Goal: Task Accomplishment & Management: Manage account settings

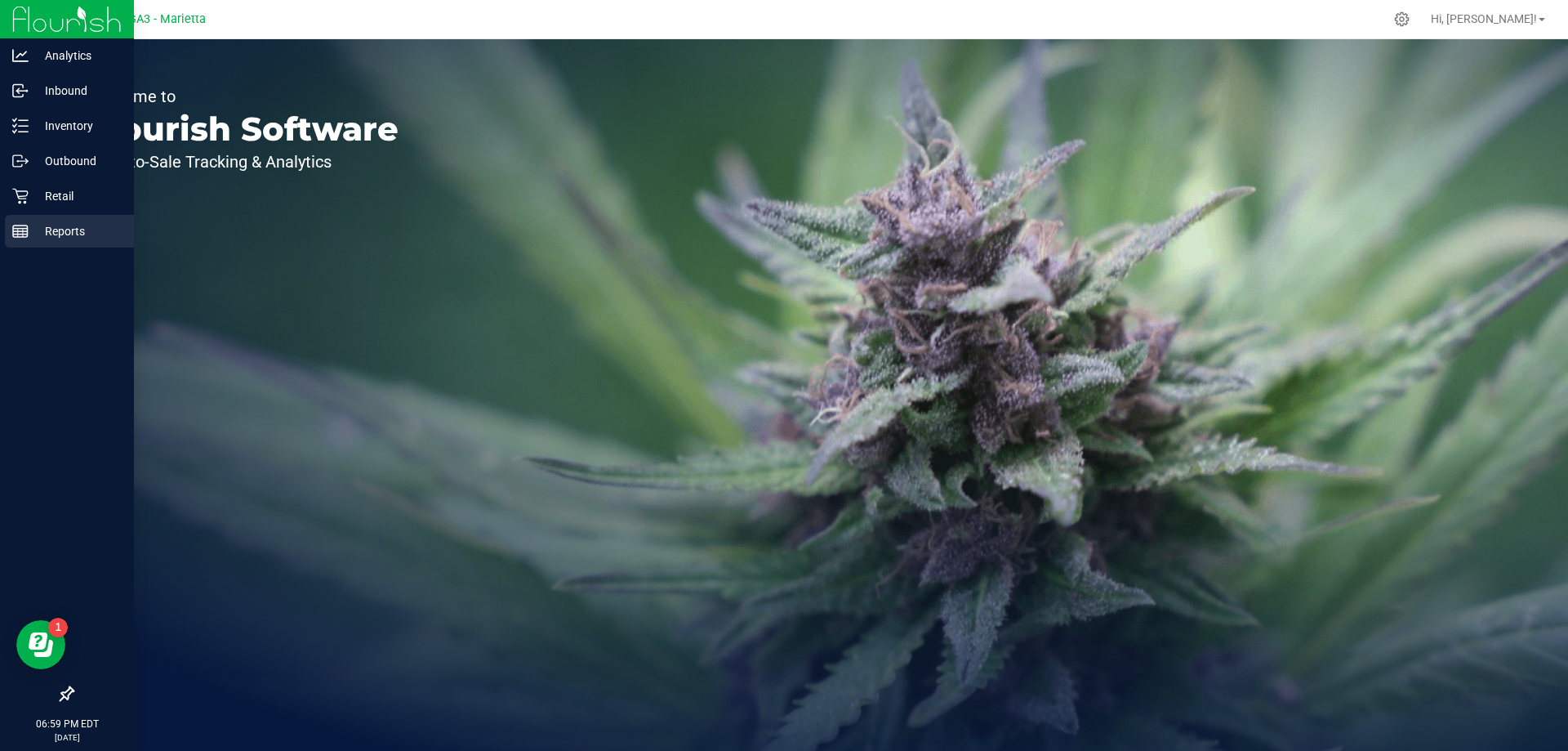
click at [72, 228] on p "Reports" at bounding box center [77, 231] width 98 height 19
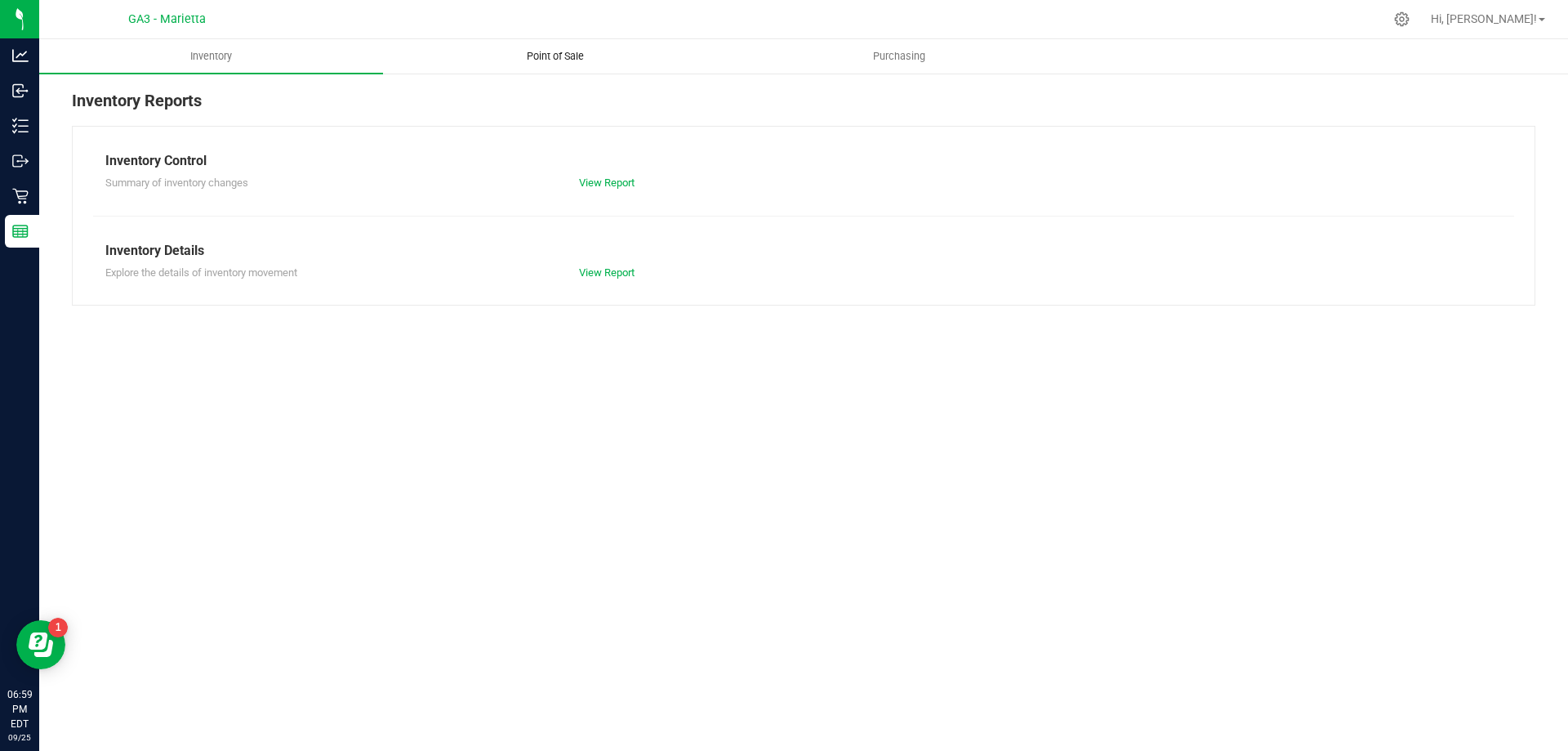
click at [564, 53] on span "Point of Sale" at bounding box center [555, 56] width 102 height 15
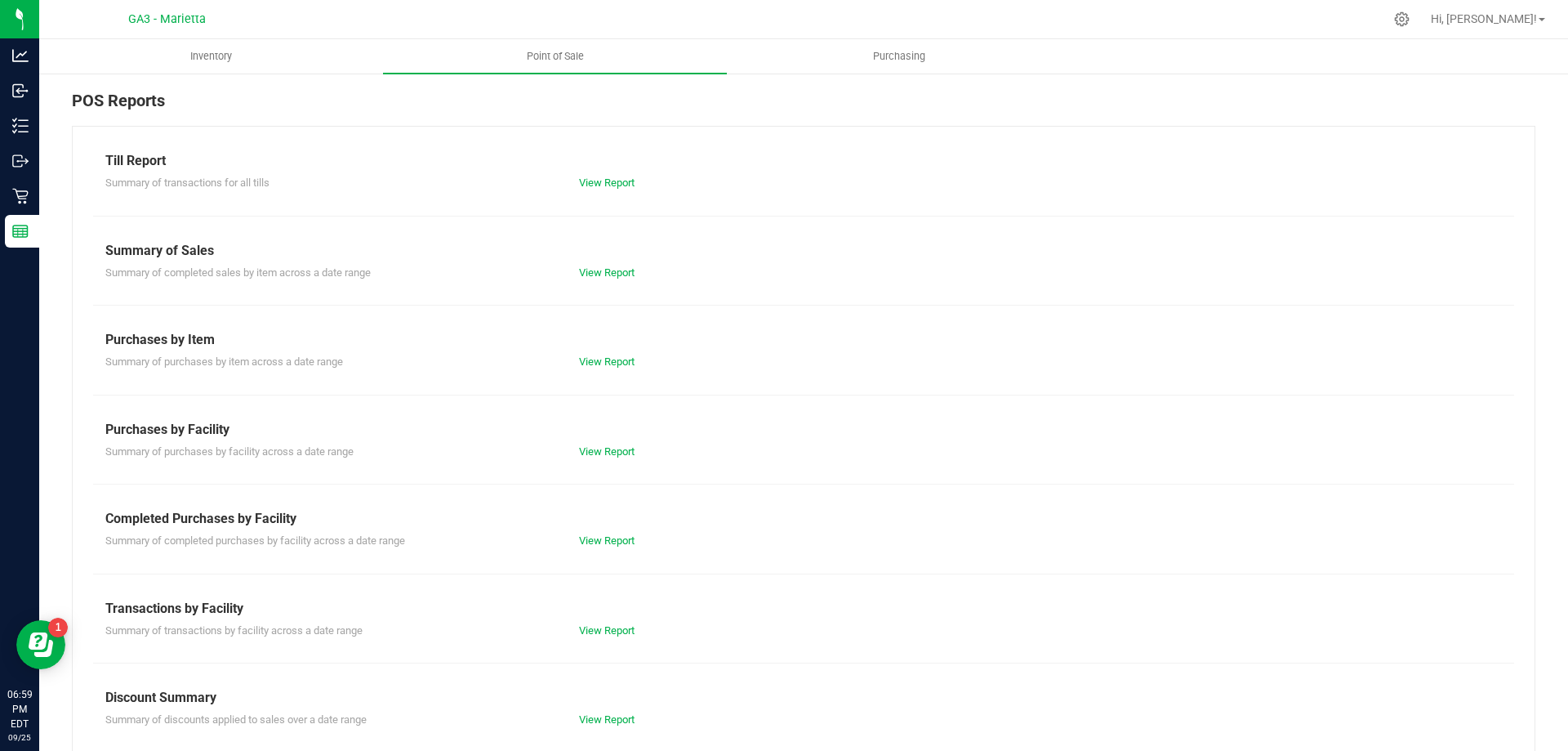
click at [607, 189] on div "View Report" at bounding box center [804, 183] width 473 height 16
click at [607, 183] on link "View Report" at bounding box center [607, 183] width 56 height 12
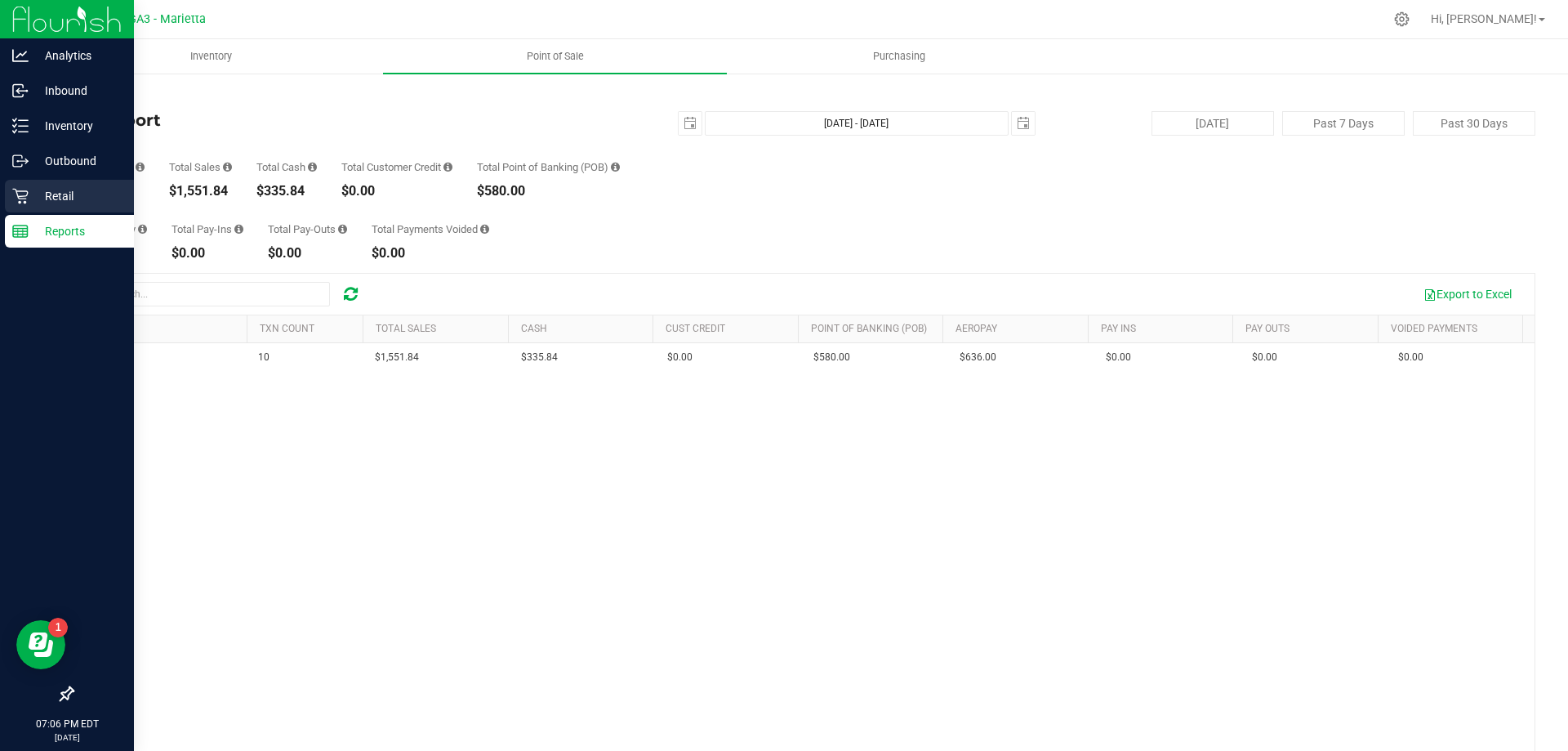
click at [47, 196] on p "Retail" at bounding box center [77, 196] width 98 height 19
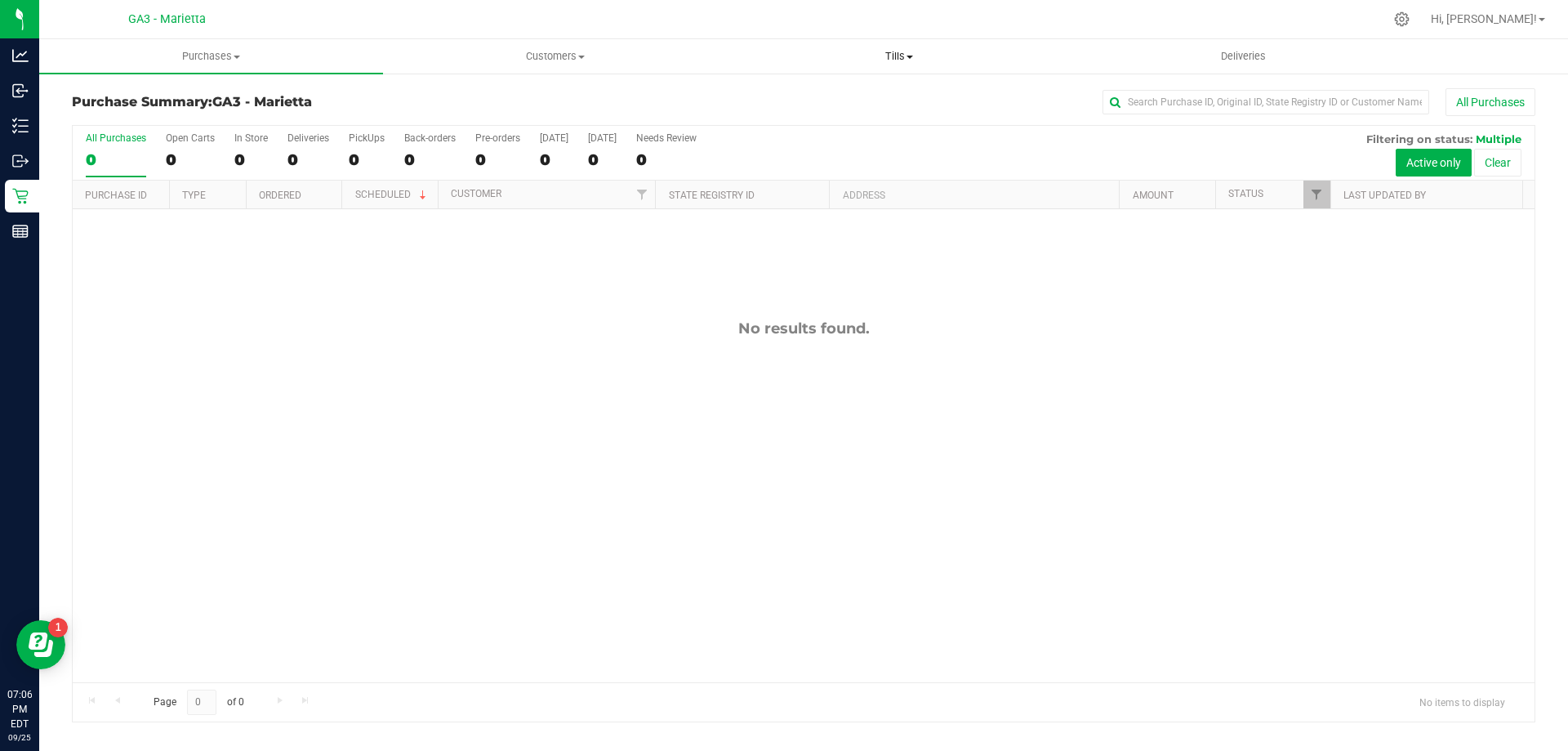
click at [890, 51] on span "Tills" at bounding box center [898, 56] width 342 height 15
click at [804, 92] on span "Manage tills" at bounding box center [782, 99] width 110 height 14
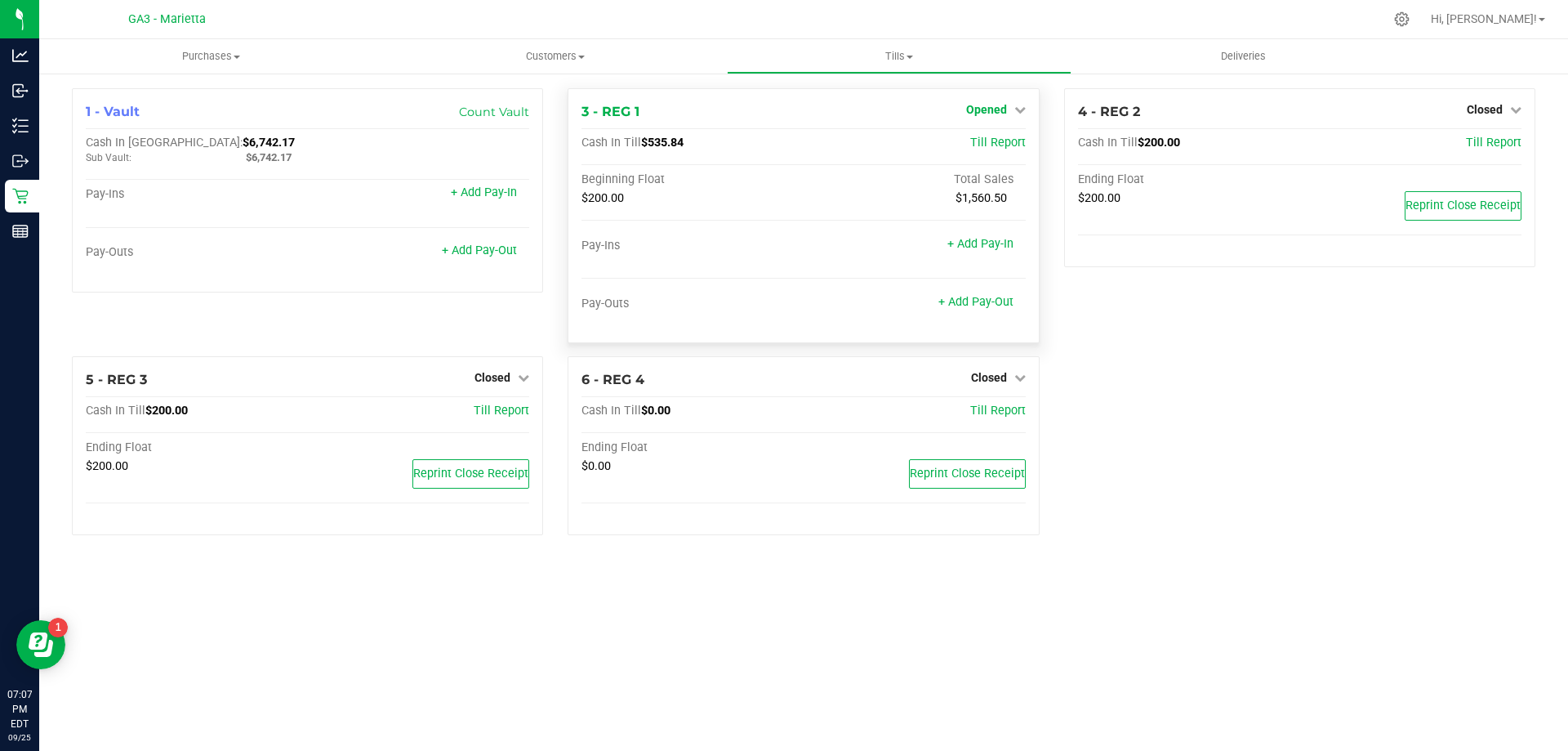
click at [1021, 111] on icon at bounding box center [1019, 109] width 11 height 11
click at [1000, 149] on link "Close Till" at bounding box center [989, 143] width 44 height 13
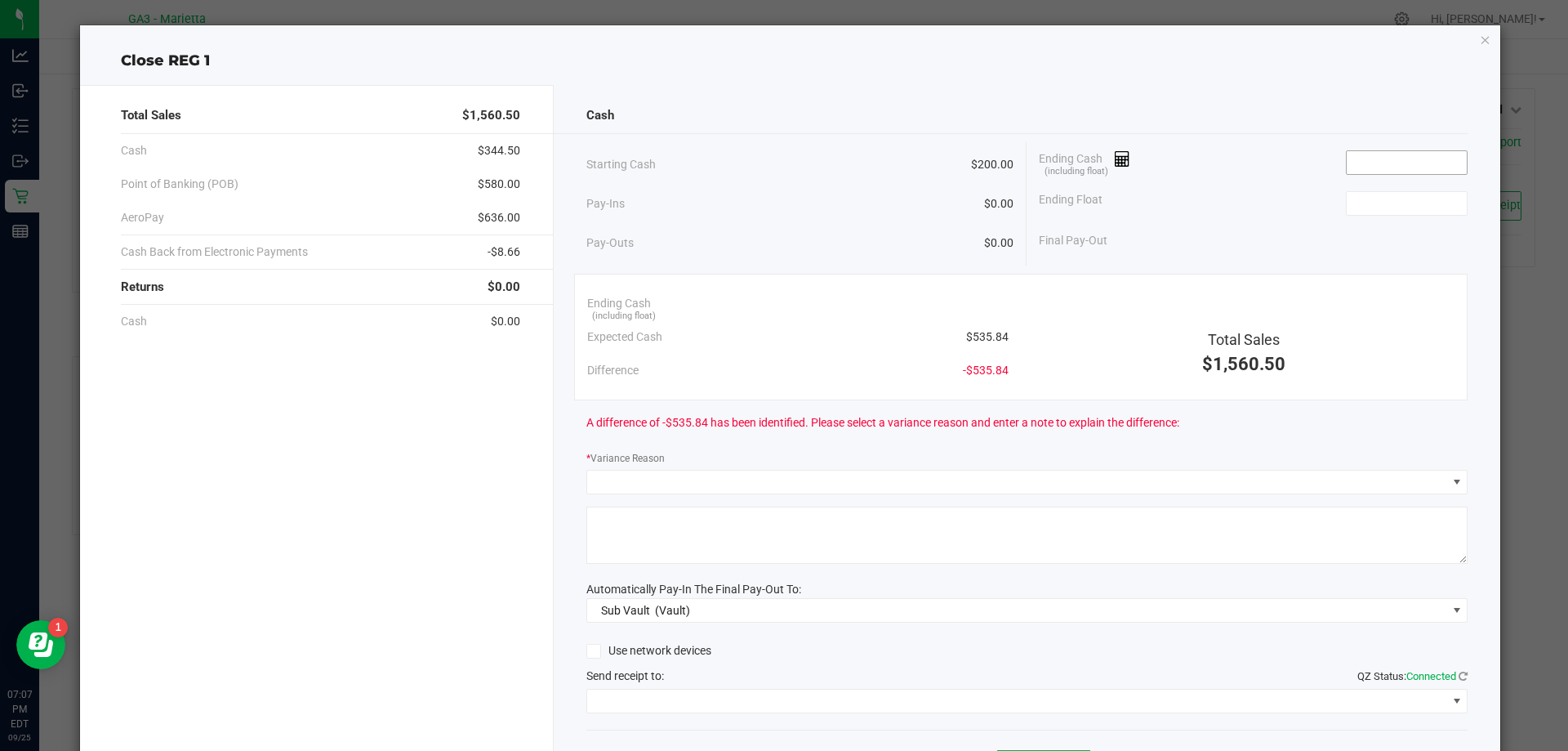
click at [1375, 159] on input at bounding box center [1407, 163] width 120 height 23
click at [1373, 163] on input at bounding box center [1407, 163] width 120 height 23
type input "5"
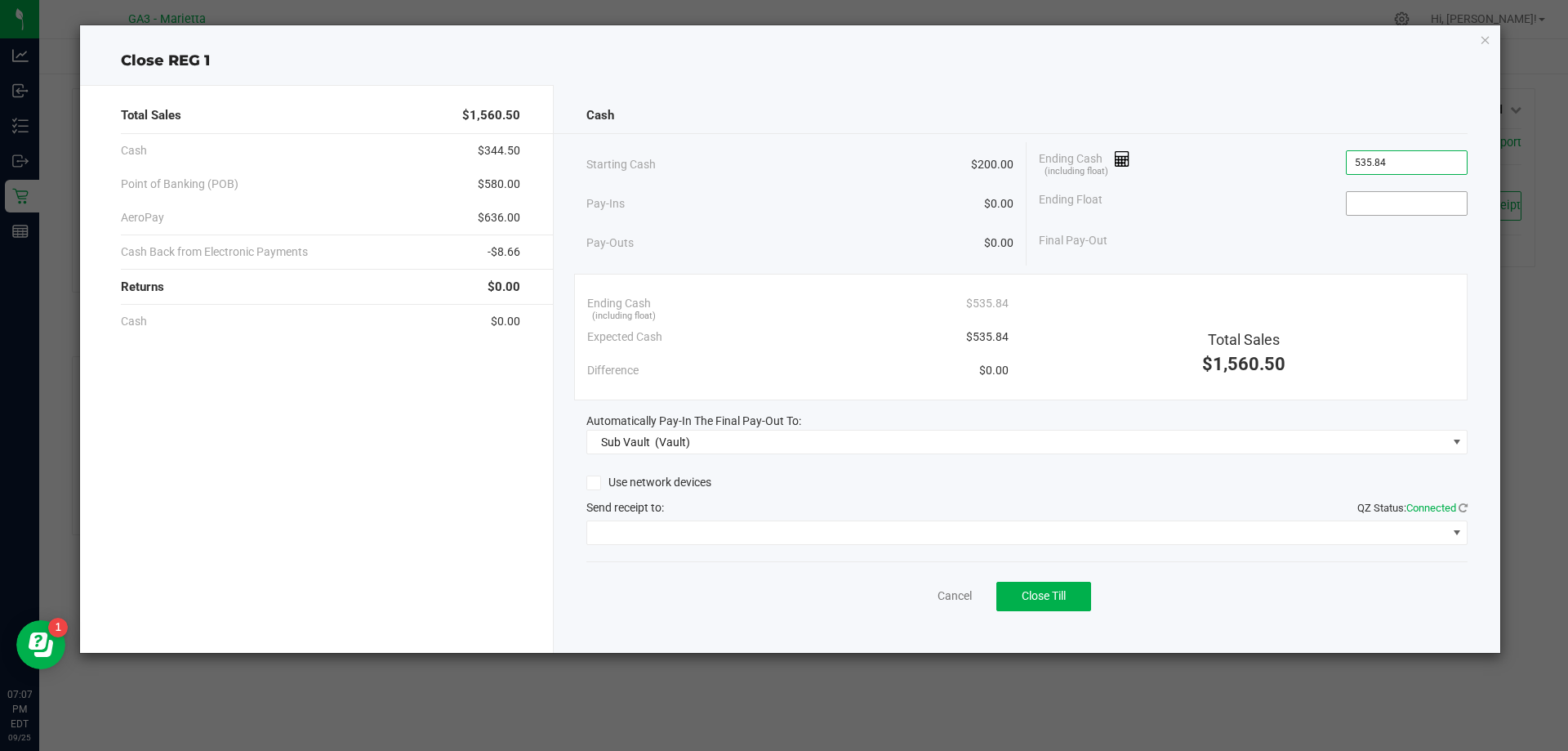
type input "$535.84"
click at [1367, 212] on input at bounding box center [1407, 203] width 120 height 23
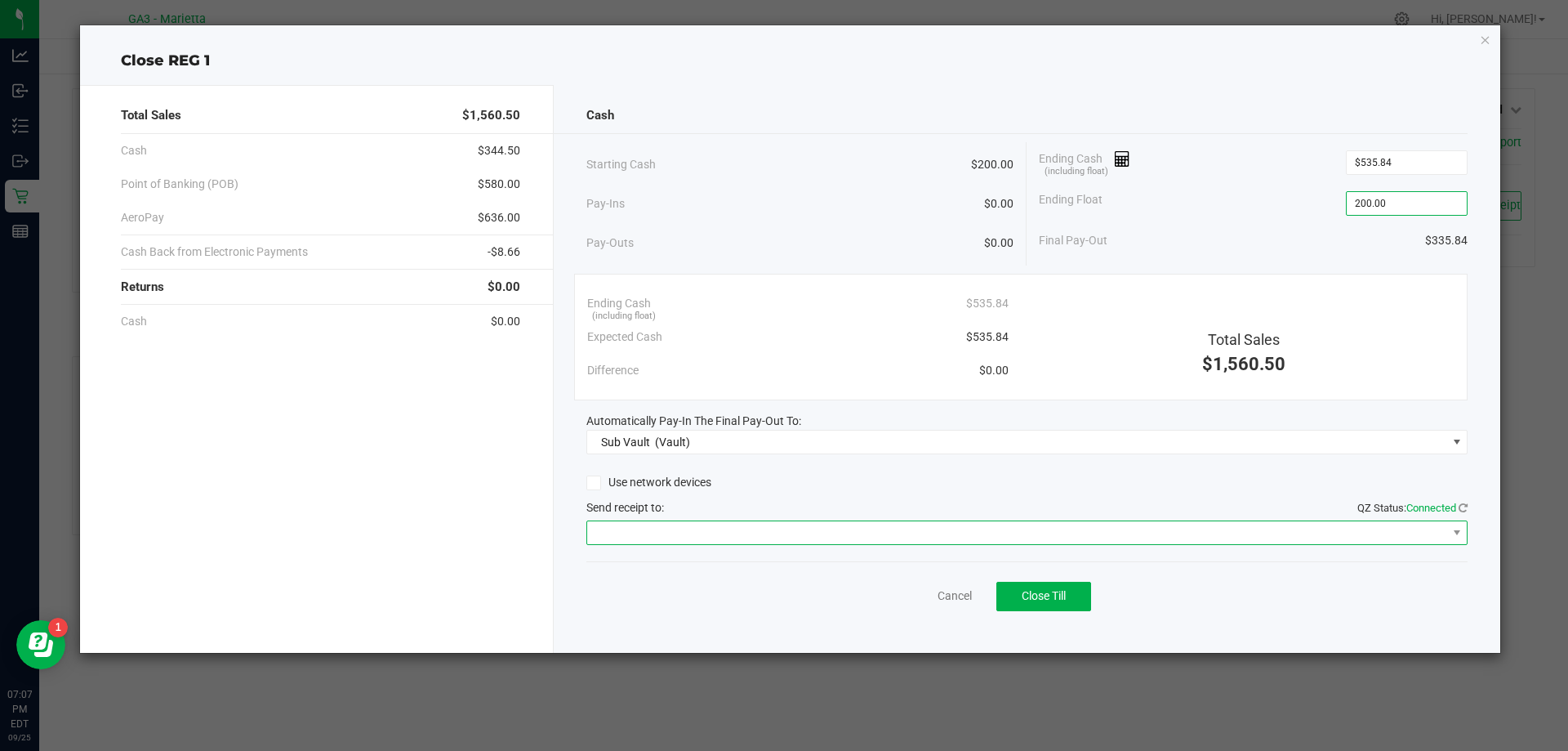
type input "$200.00"
click at [1198, 538] on span at bounding box center [1018, 533] width 860 height 23
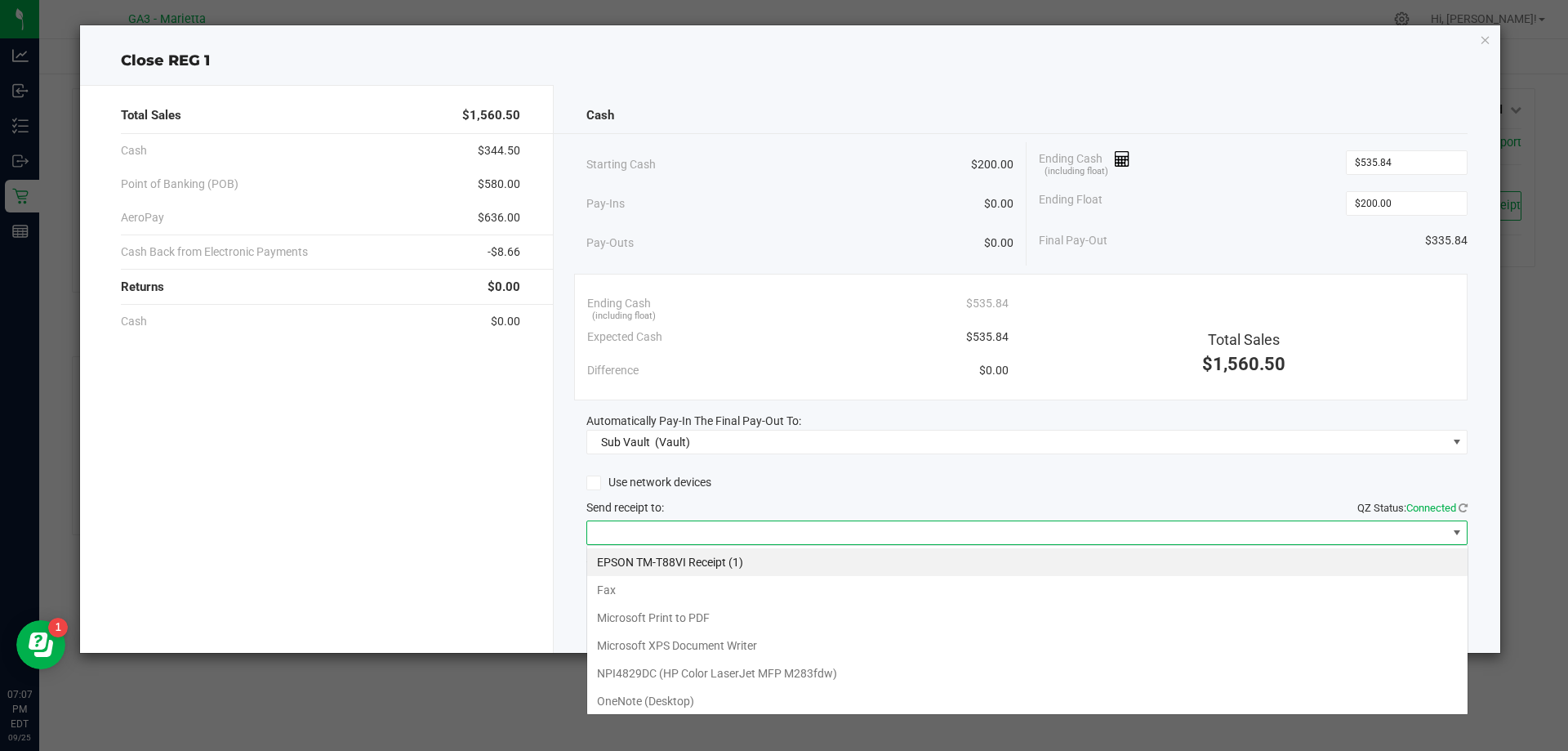
scroll to position [25, 882]
click at [624, 565] on \(1\) "EPSON TM-T88VI Receipt (1)" at bounding box center [1027, 561] width 881 height 27
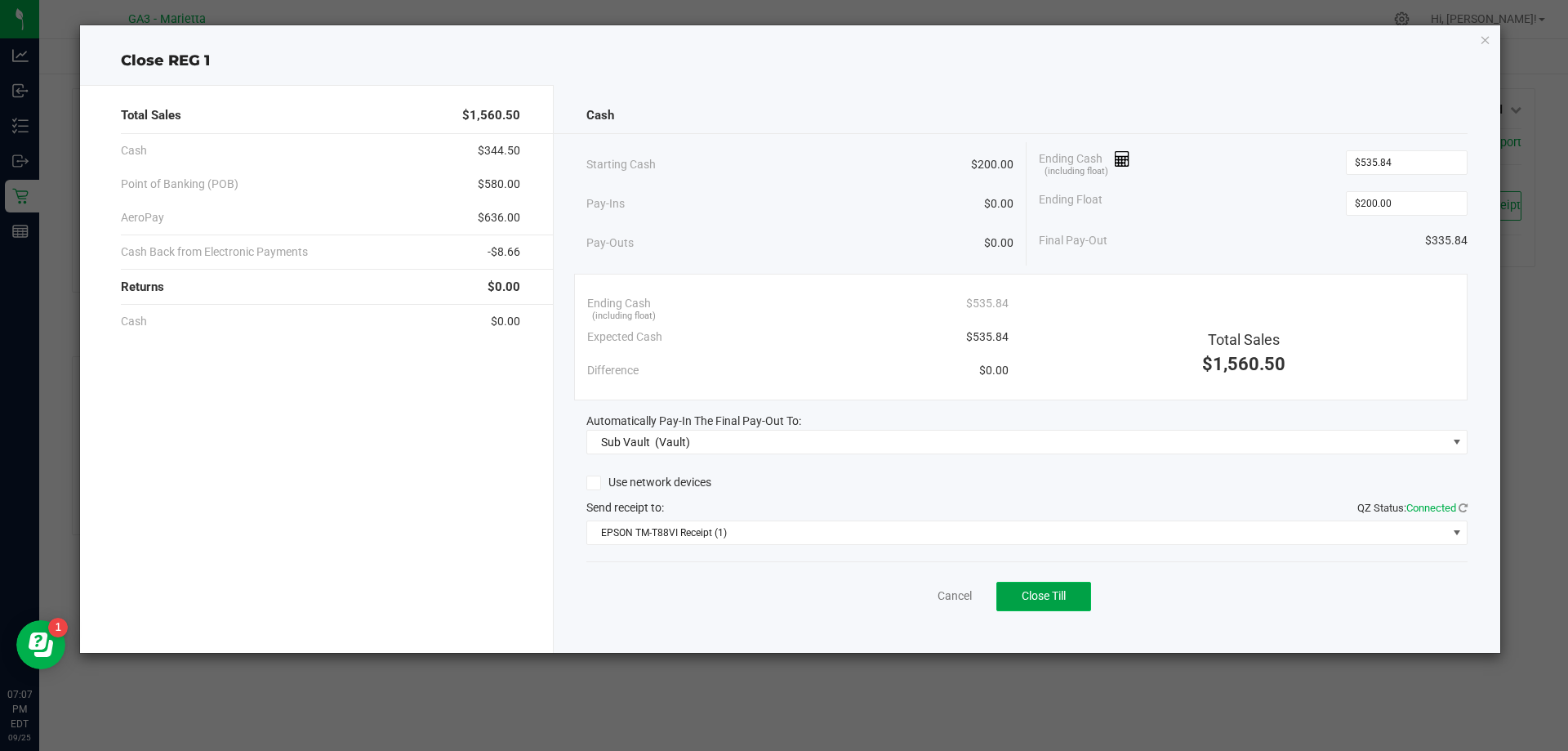
click at [1046, 599] on span "Close Till" at bounding box center [1044, 595] width 44 height 13
click at [1486, 39] on icon "button" at bounding box center [1486, 39] width 11 height 19
